Goal: Task Accomplishment & Management: Complete application form

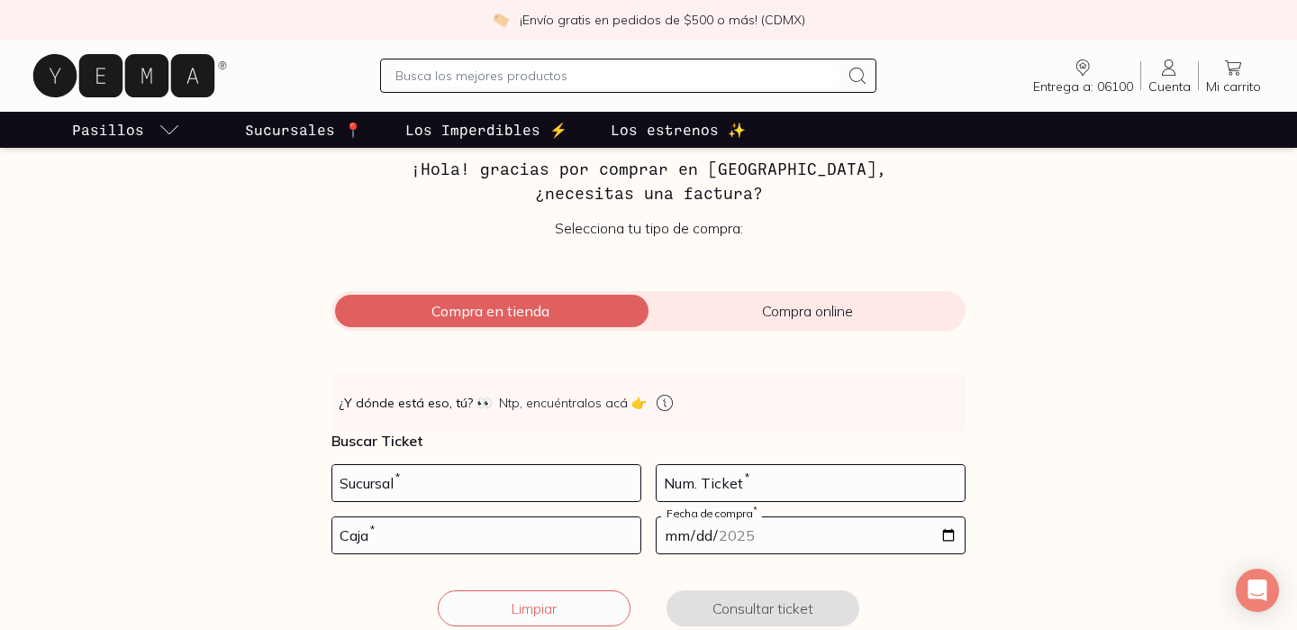
scroll to position [120, 0]
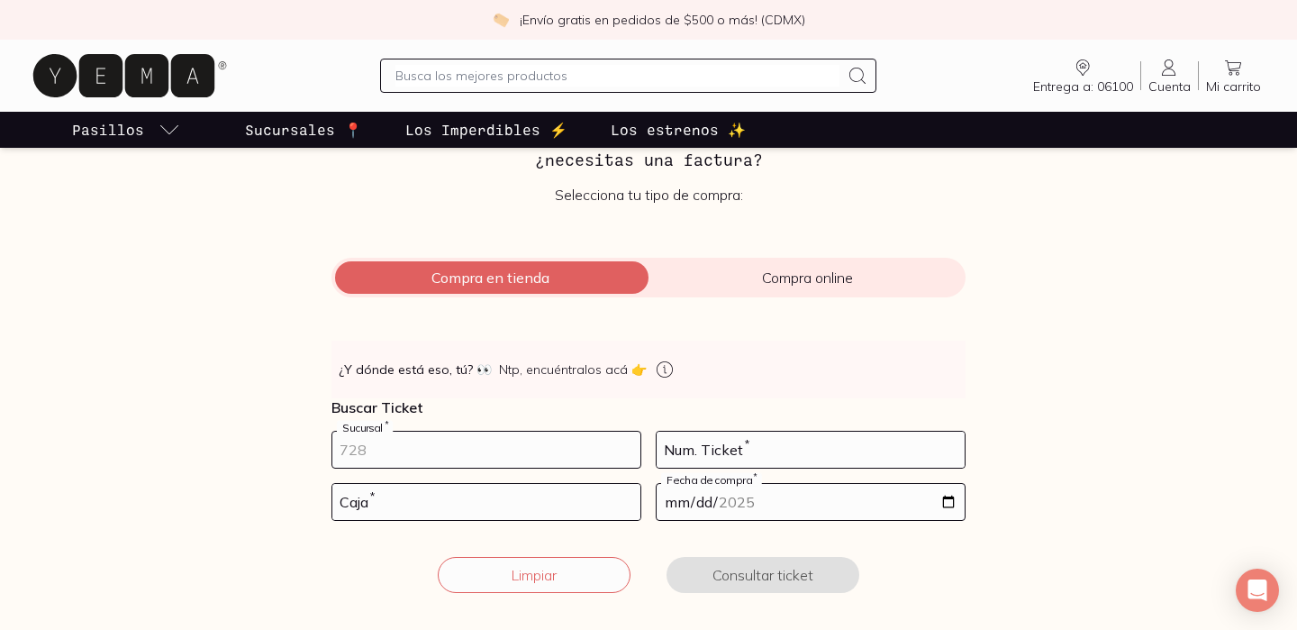
click at [488, 449] on input "number" at bounding box center [486, 449] width 308 height 36
type input "10002"
click at [534, 502] on input "number" at bounding box center [486, 502] width 308 height 36
type input "02"
click at [780, 462] on input "number" at bounding box center [811, 449] width 308 height 36
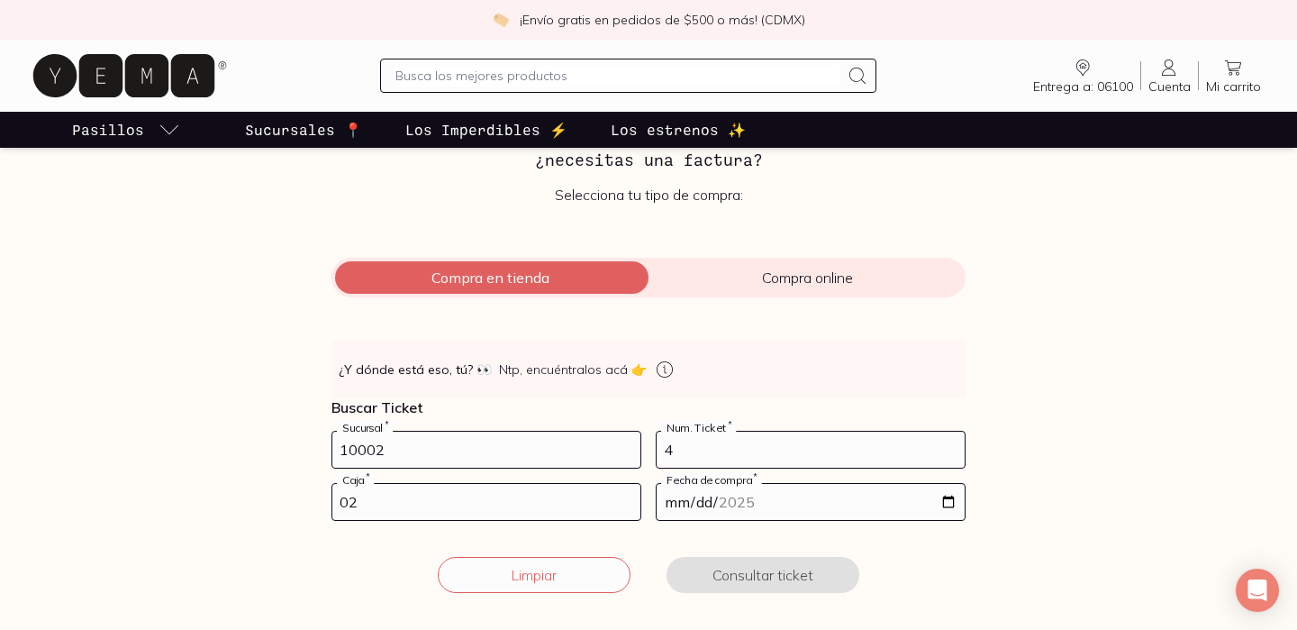
type input "4"
click at [776, 492] on input "date" at bounding box center [811, 502] width 308 height 36
click at [940, 503] on input "date" at bounding box center [811, 502] width 308 height 36
type input "[DATE]"
click at [793, 572] on button "Consultar ticket" at bounding box center [763, 575] width 193 height 36
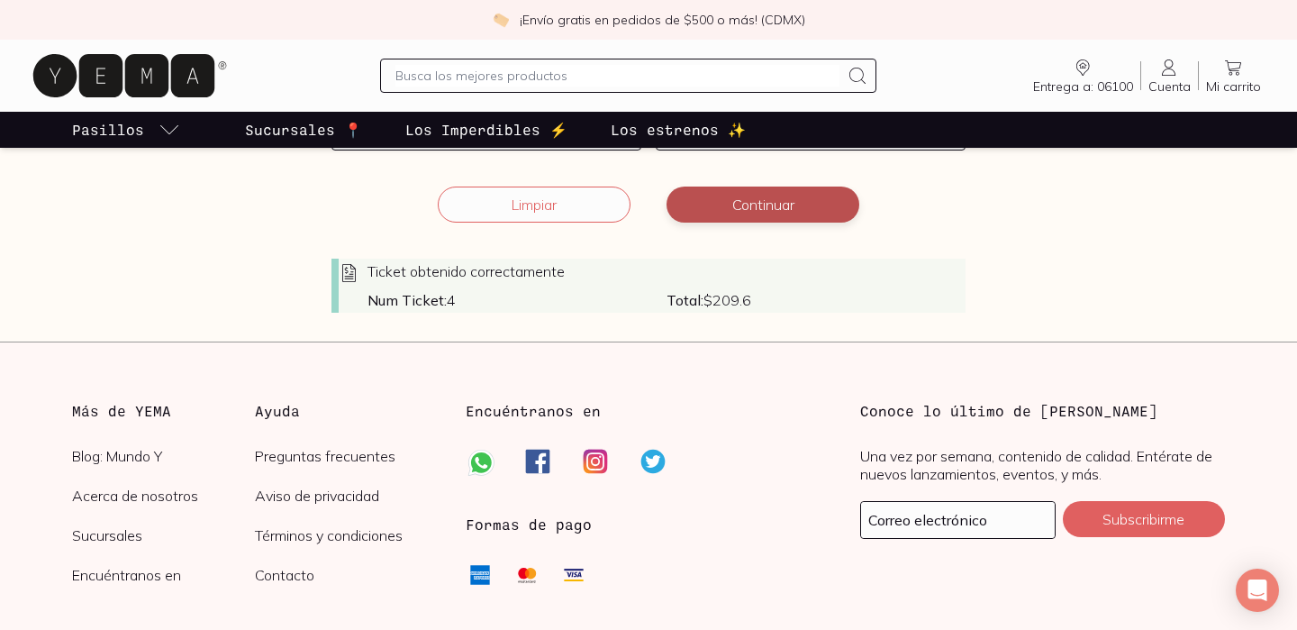
scroll to position [495, 0]
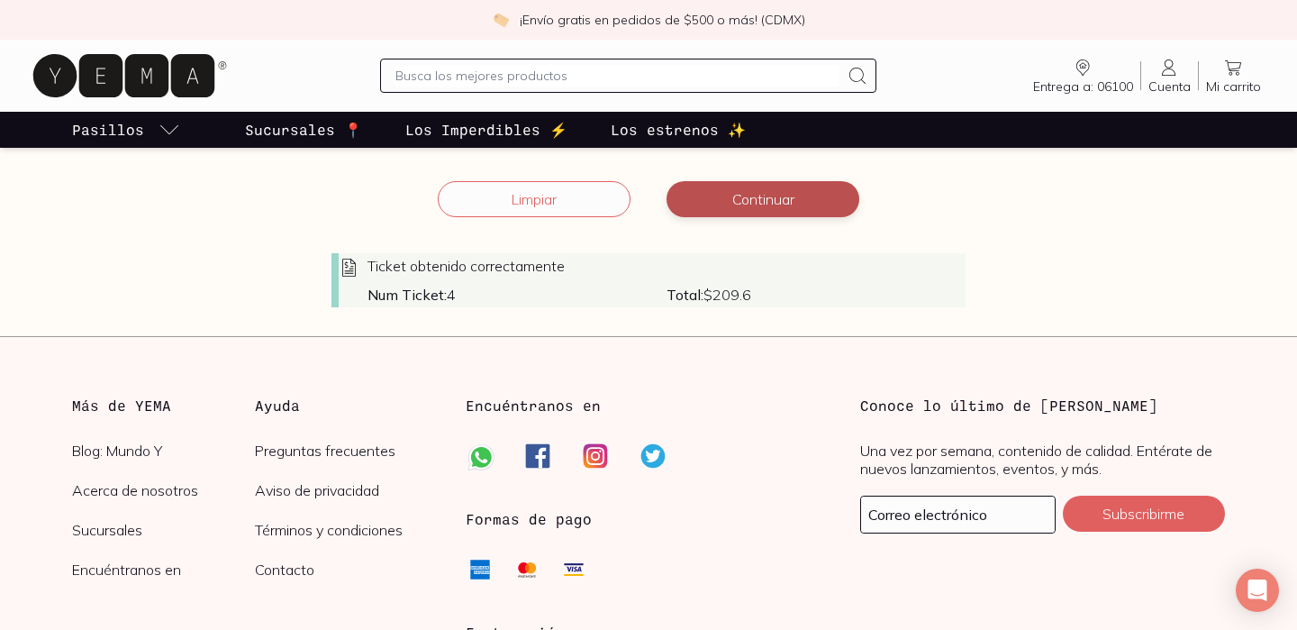
click at [734, 188] on button "Continuar" at bounding box center [763, 199] width 193 height 36
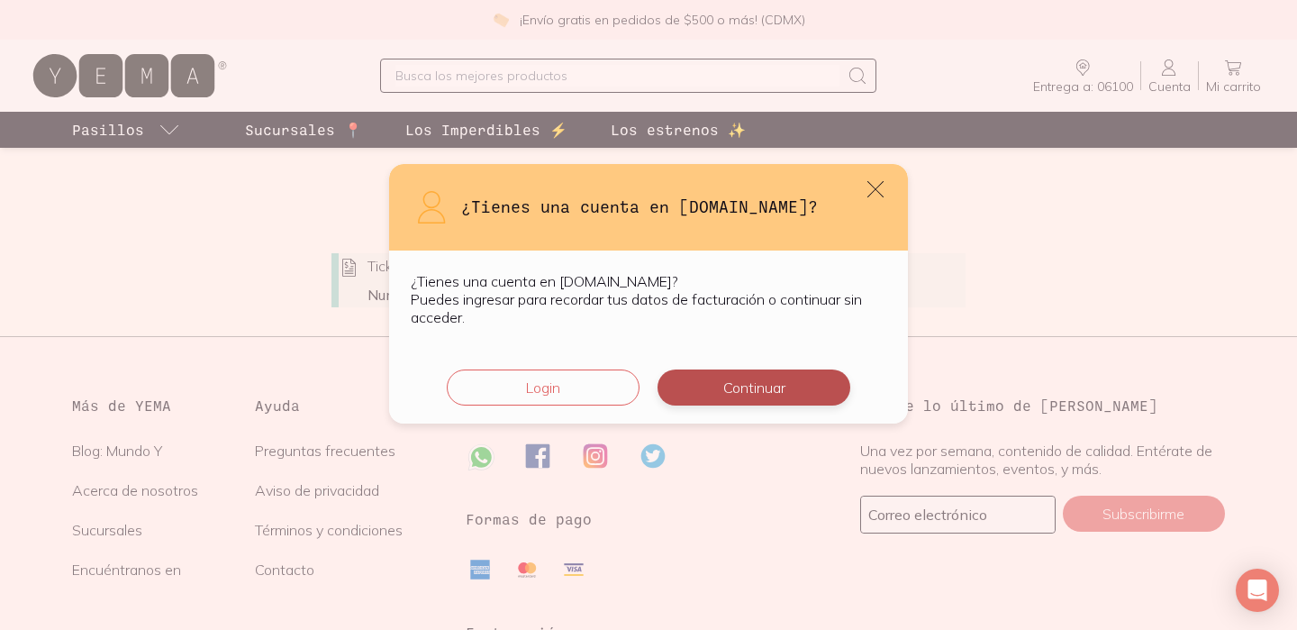
click at [758, 383] on button "Continuar" at bounding box center [754, 387] width 193 height 36
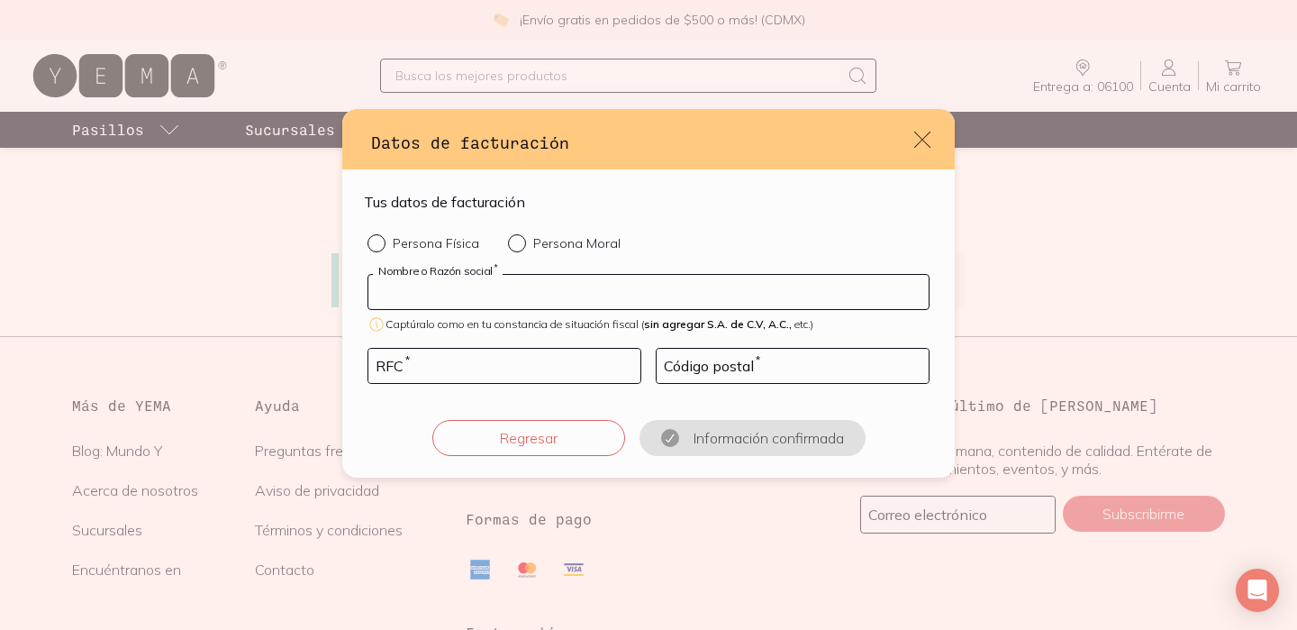
click at [534, 291] on input "default" at bounding box center [648, 292] width 560 height 34
click at [435, 237] on p "Persona Física" at bounding box center [436, 243] width 86 height 16
click at [382, 237] on input "Persona Física" at bounding box center [375, 241] width 14 height 14
radio input "true"
click at [460, 291] on input "default" at bounding box center [648, 292] width 560 height 34
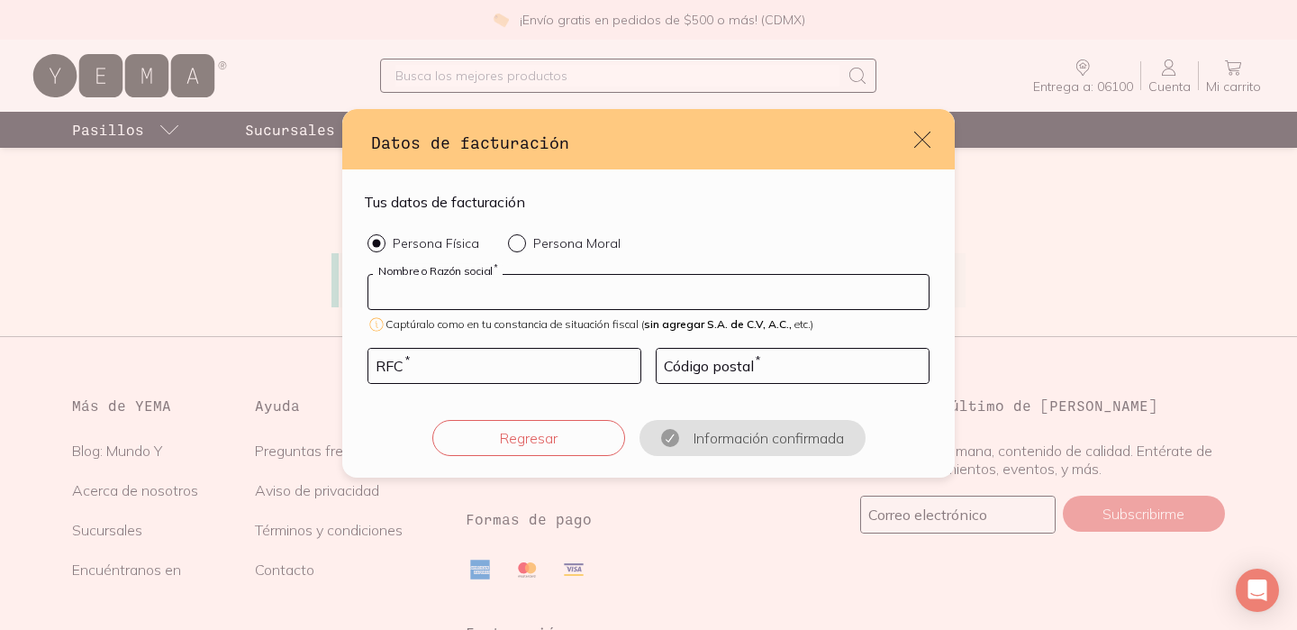
type input "C"
type input "[PERSON_NAME]"
click at [479, 371] on input "default" at bounding box center [504, 366] width 272 height 34
type input "CEKE990517EC2"
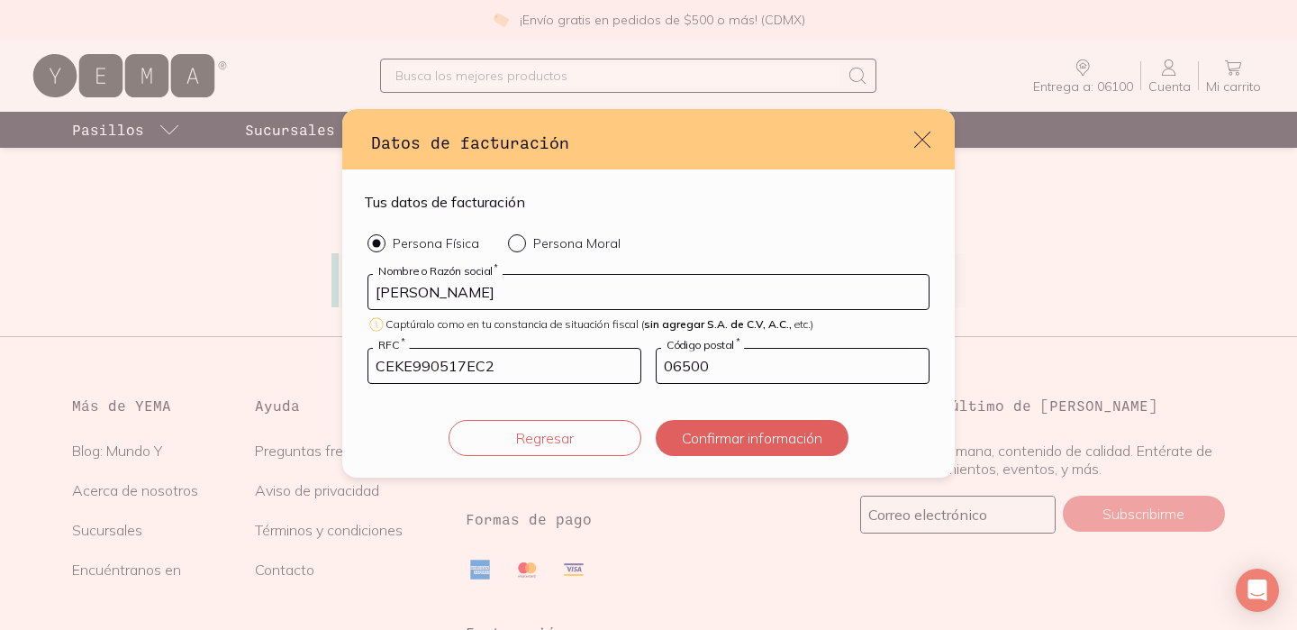
type input "06500"
click at [656, 420] on button "Confirmar información" at bounding box center [752, 438] width 193 height 36
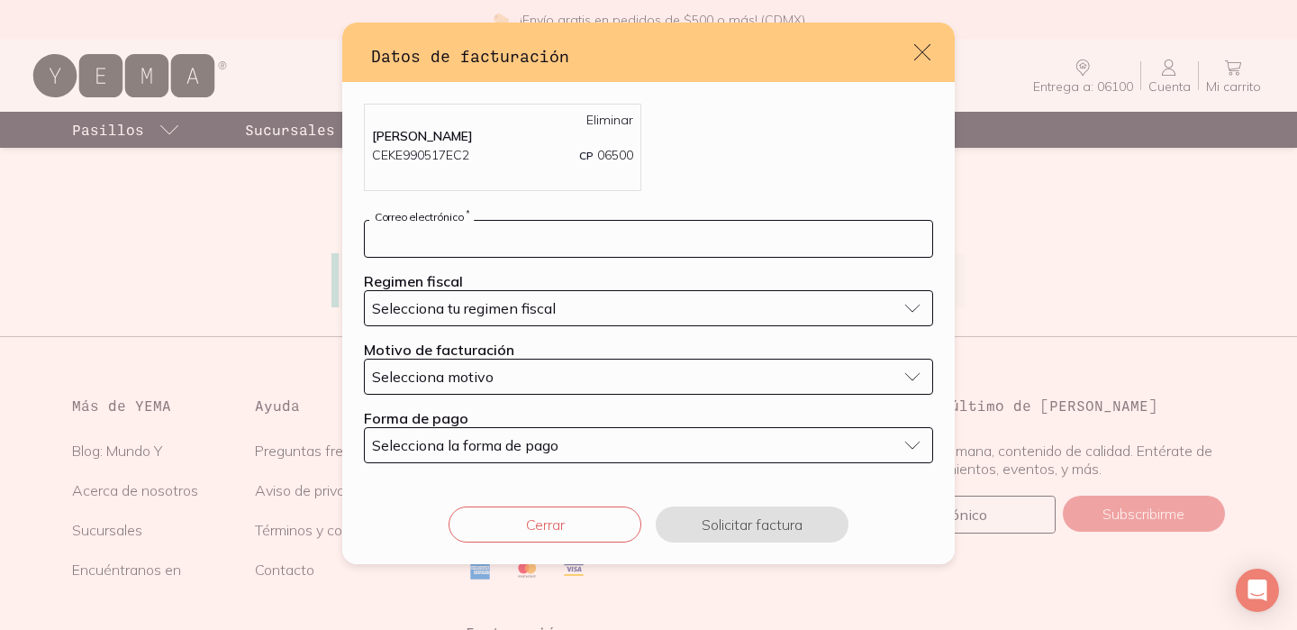
click at [631, 240] on input "default" at bounding box center [648, 239] width 567 height 36
type input "[EMAIL_ADDRESS][DOMAIN_NAME]"
click at [562, 305] on div "Selecciona tu regimen fiscal" at bounding box center [634, 308] width 524 height 18
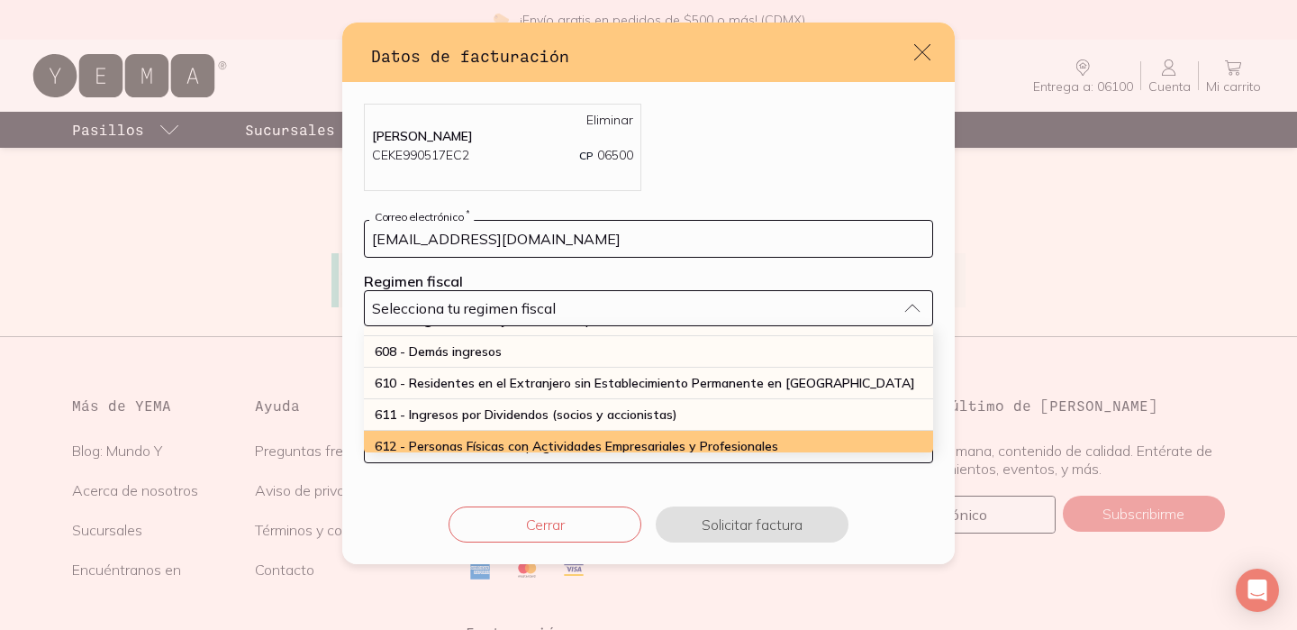
scroll to position [158, 0]
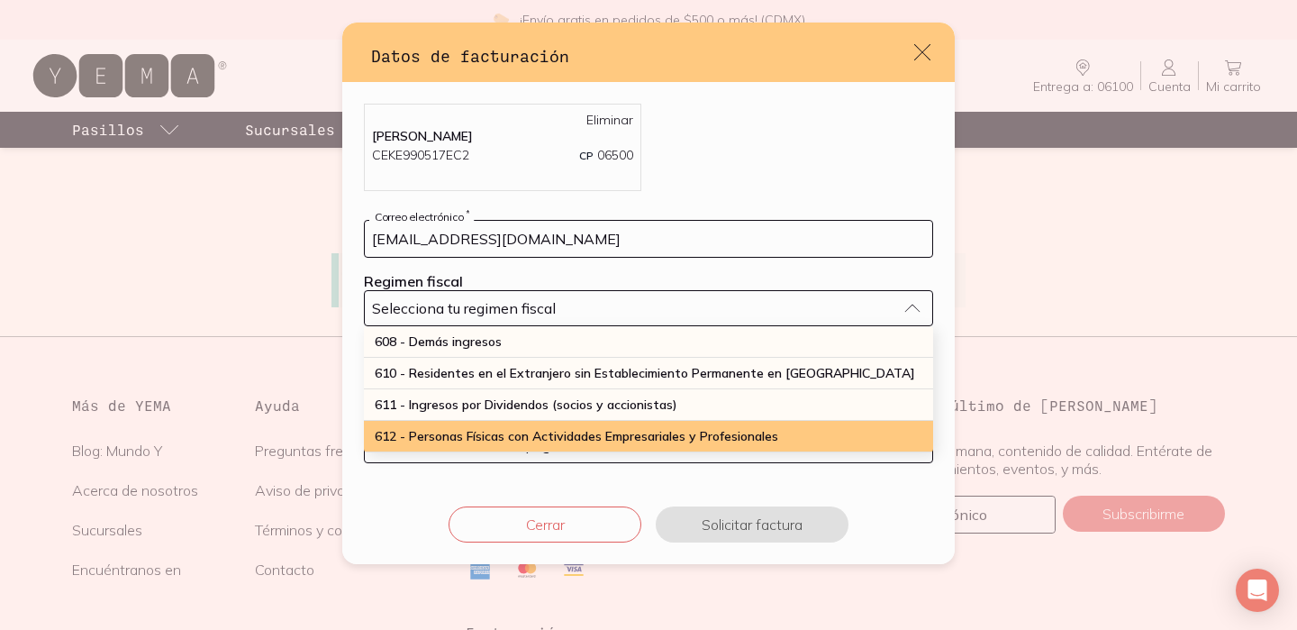
click at [575, 432] on div "612 - Personas Físicas con Actividades Empresariales y Profesionales" at bounding box center [648, 437] width 569 height 32
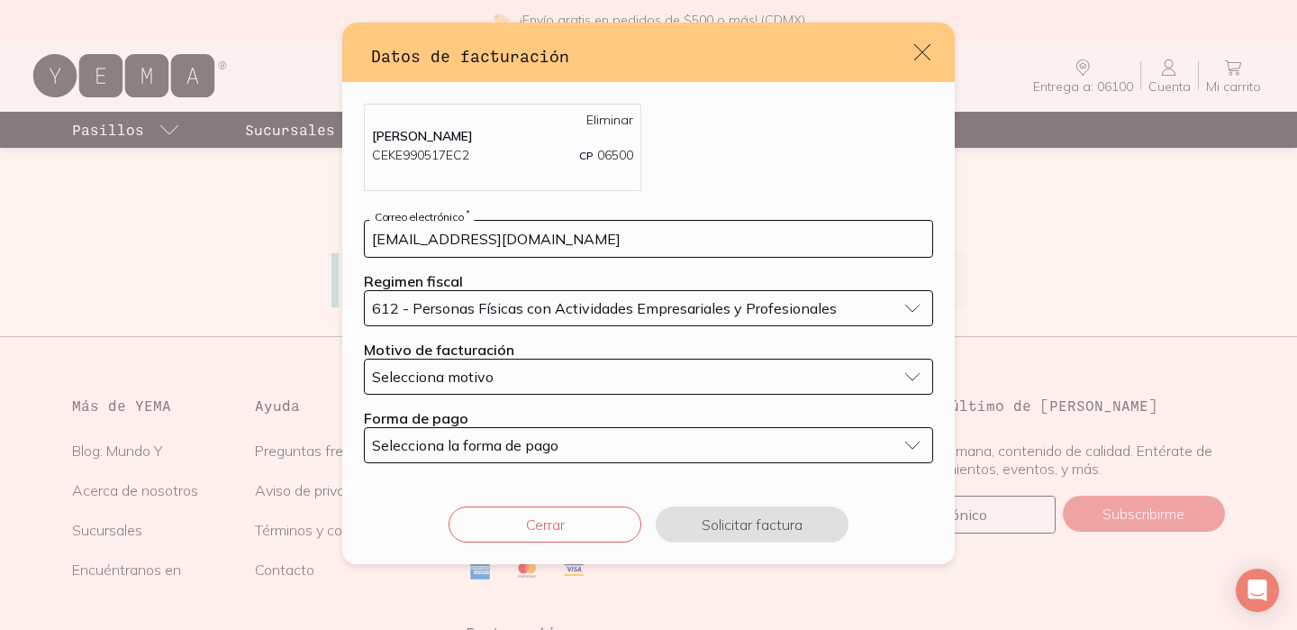
click at [570, 375] on div "Selecciona motivo" at bounding box center [634, 377] width 524 height 18
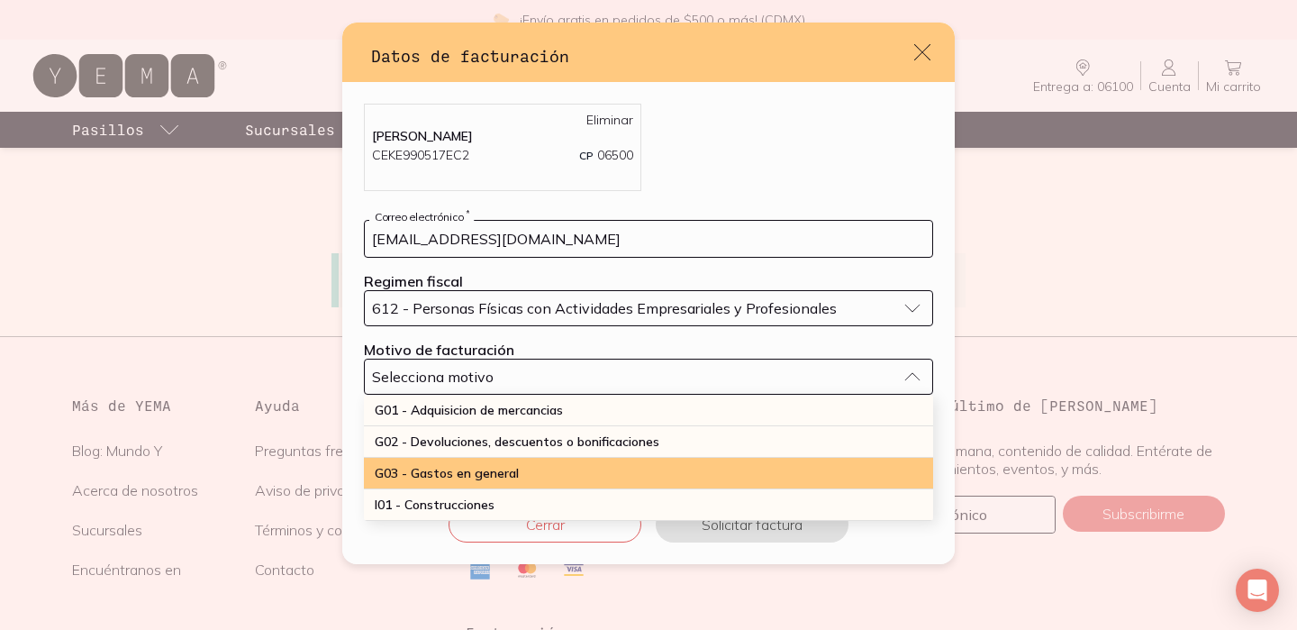
click at [525, 469] on div "G03 - Gastos en general" at bounding box center [648, 474] width 569 height 32
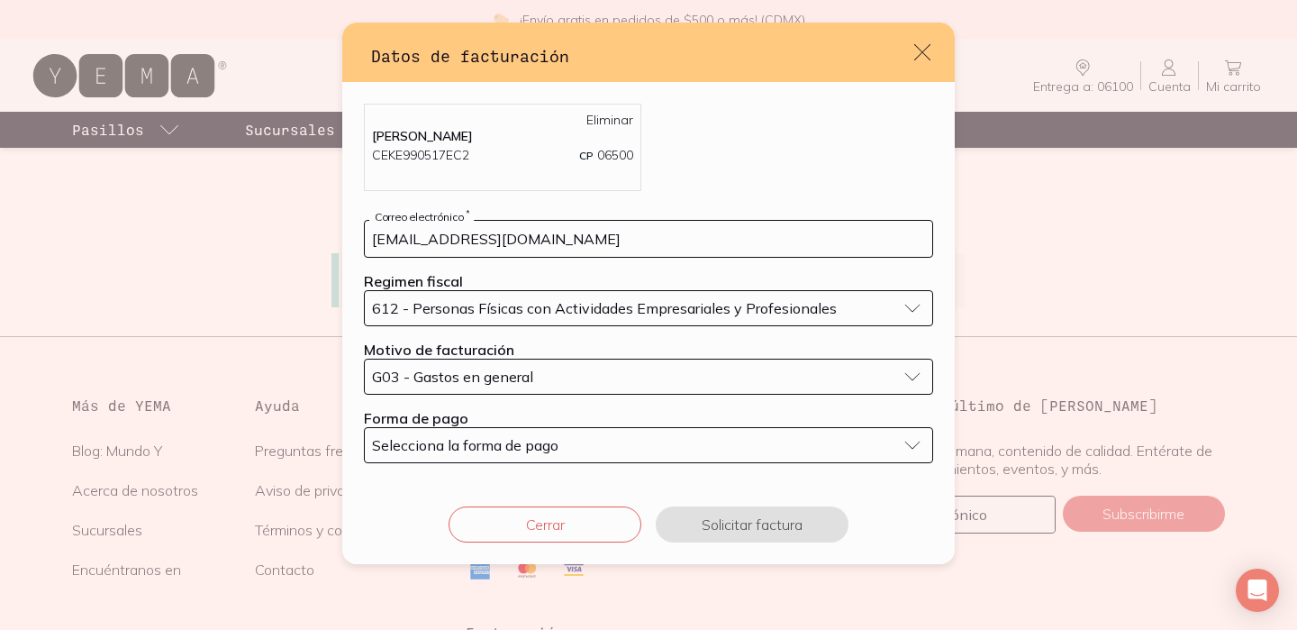
click at [526, 447] on span "Selecciona la forma de pago" at bounding box center [465, 445] width 186 height 18
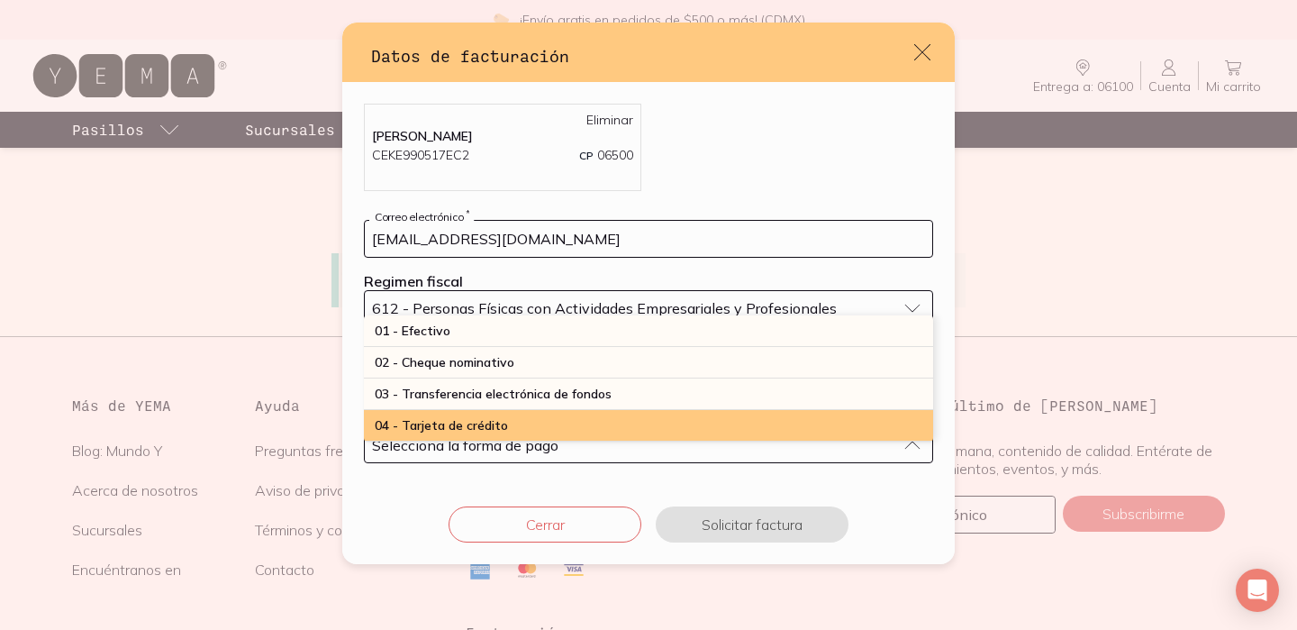
click at [527, 418] on div "04 - Tarjeta de crédito" at bounding box center [648, 426] width 569 height 32
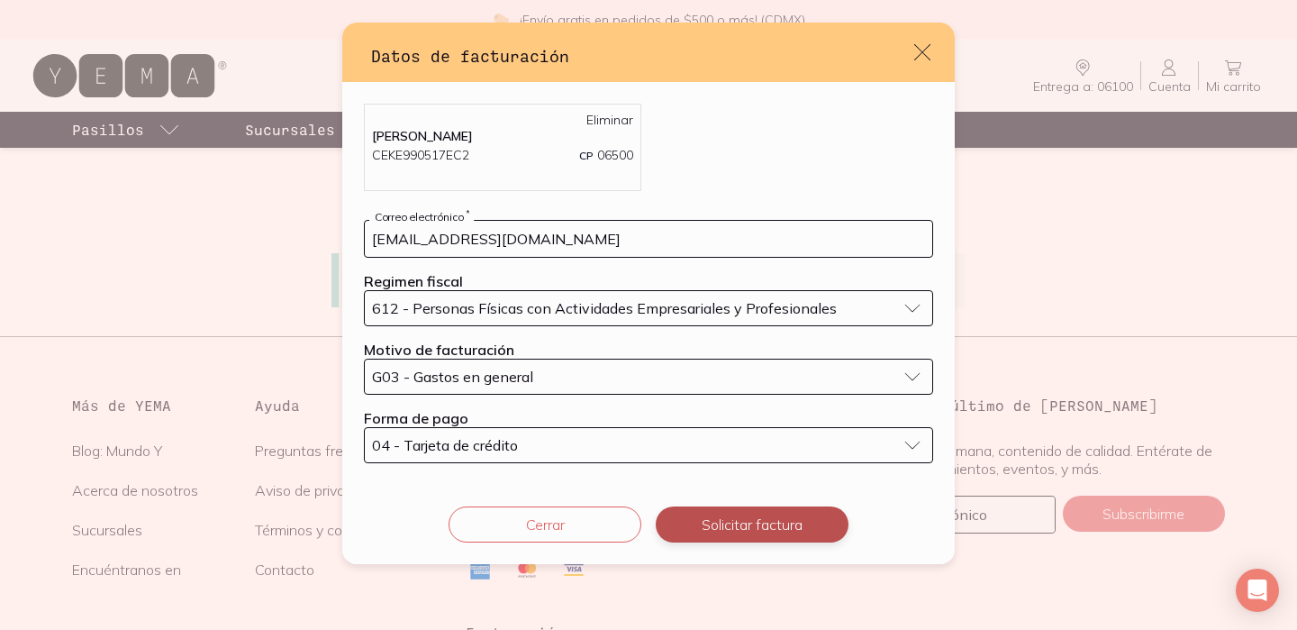
click at [752, 520] on button "Solicitar factura" at bounding box center [752, 524] width 193 height 36
